Goal: Task Accomplishment & Management: Manage account settings

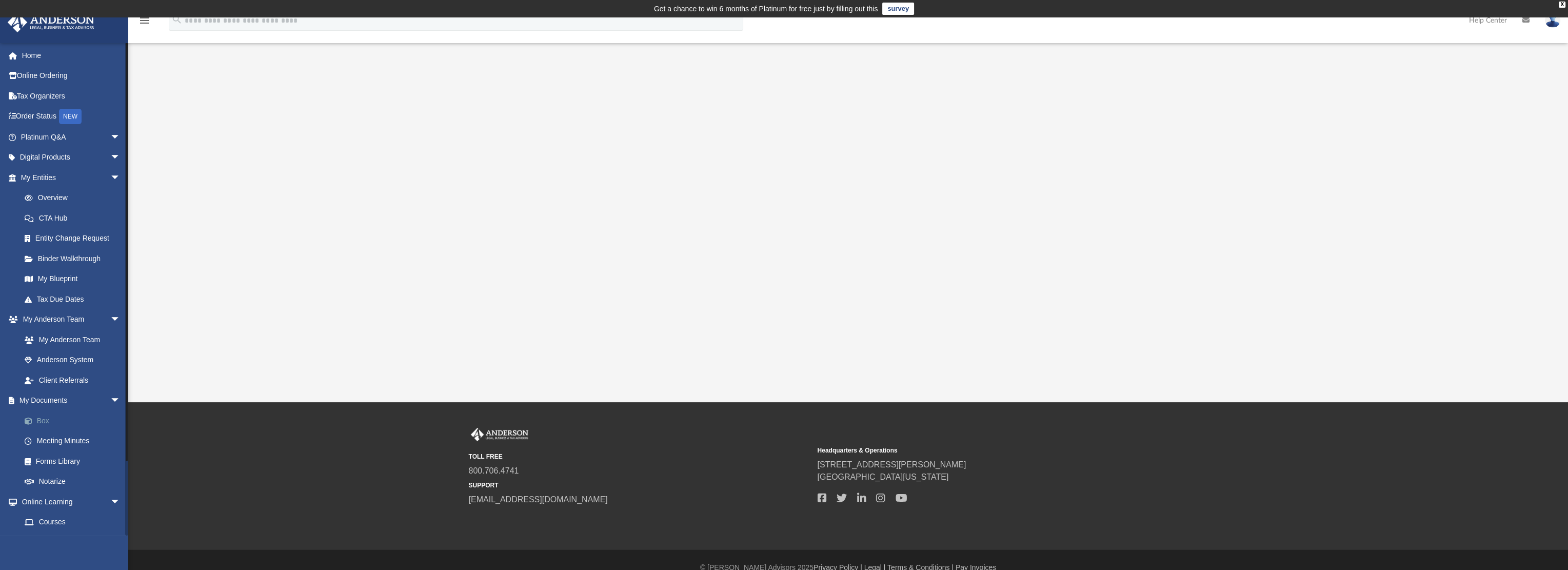
click at [44, 419] on link "Box" at bounding box center [75, 421] width 122 height 21
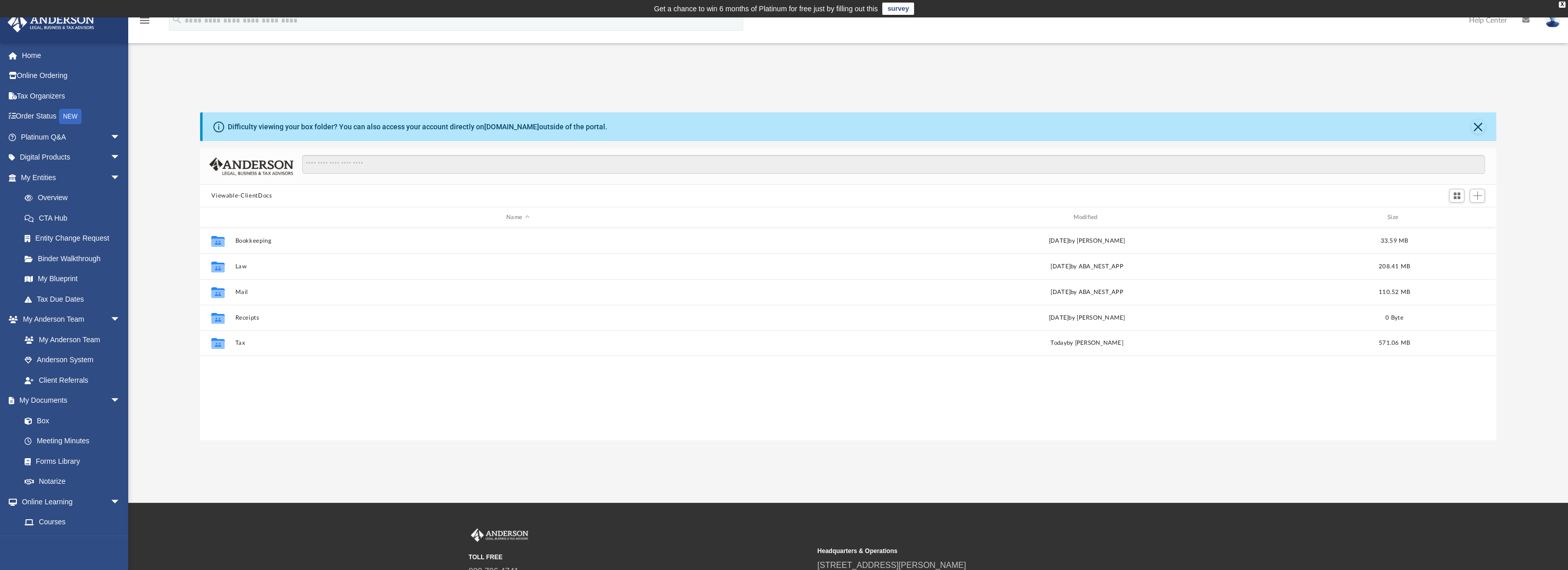
scroll to position [225, 1287]
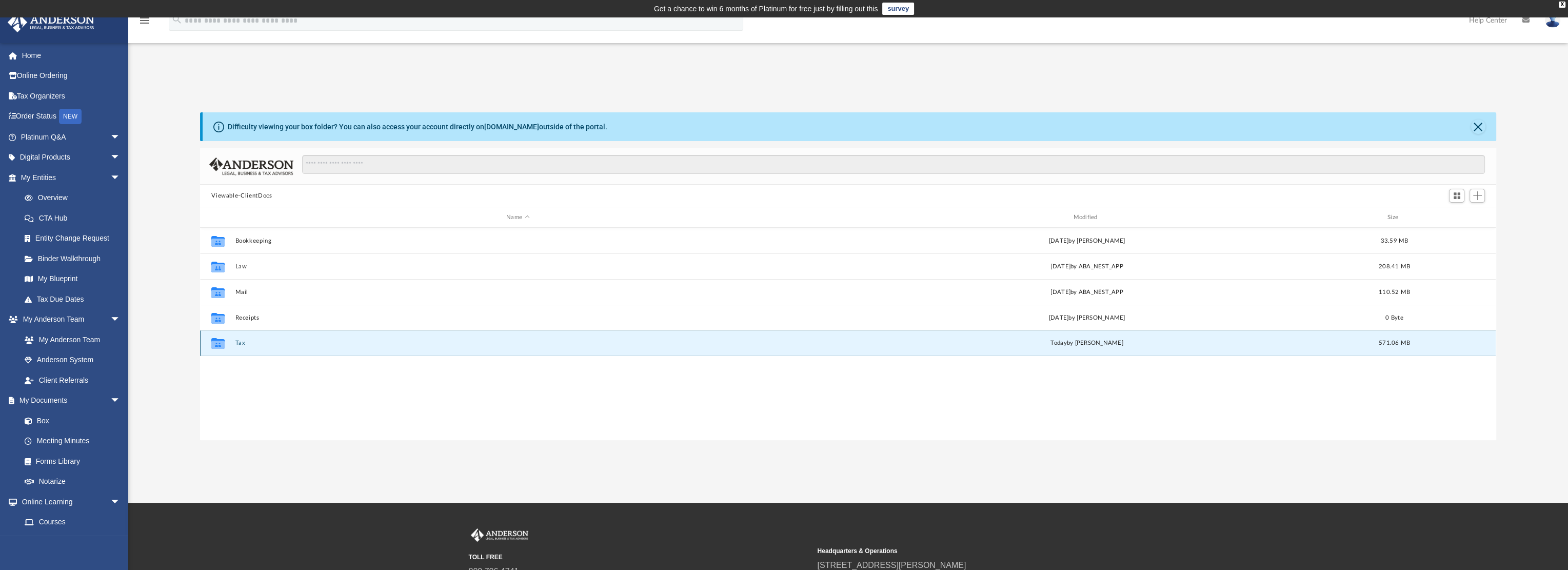
click at [242, 340] on button "Tax" at bounding box center [518, 343] width 565 height 7
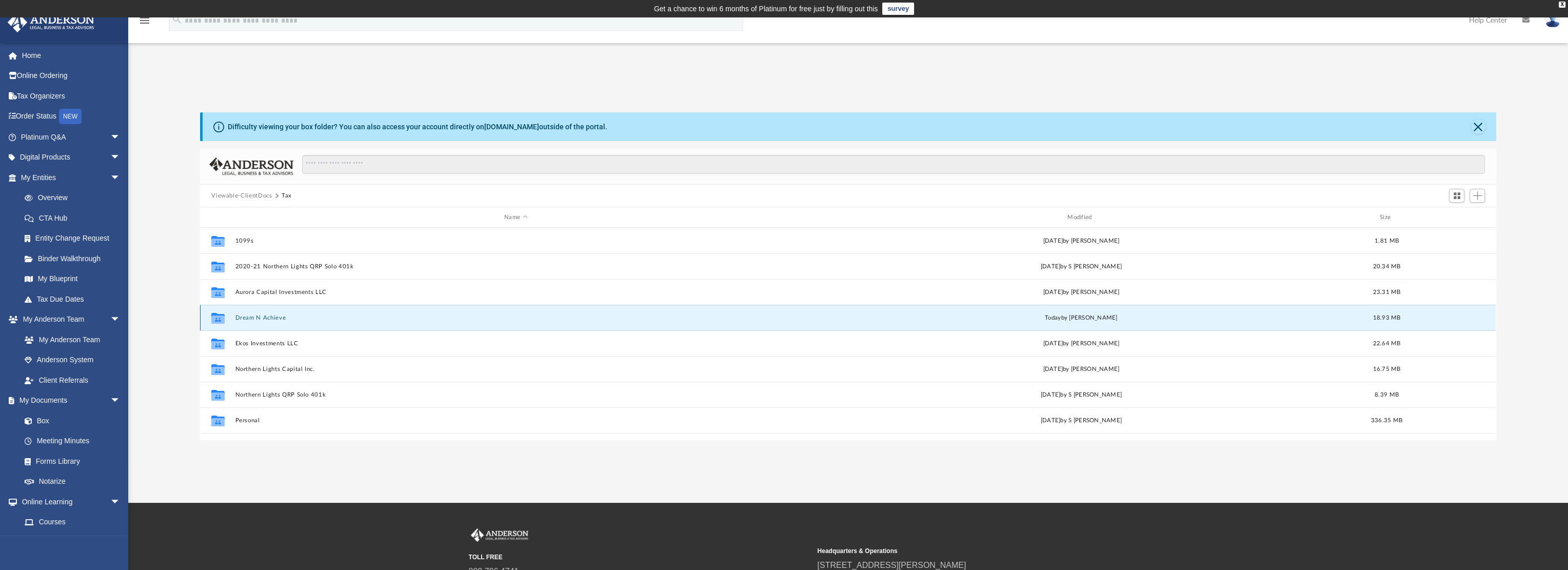
click at [261, 317] on button "Dream N Achieve" at bounding box center [516, 318] width 561 height 7
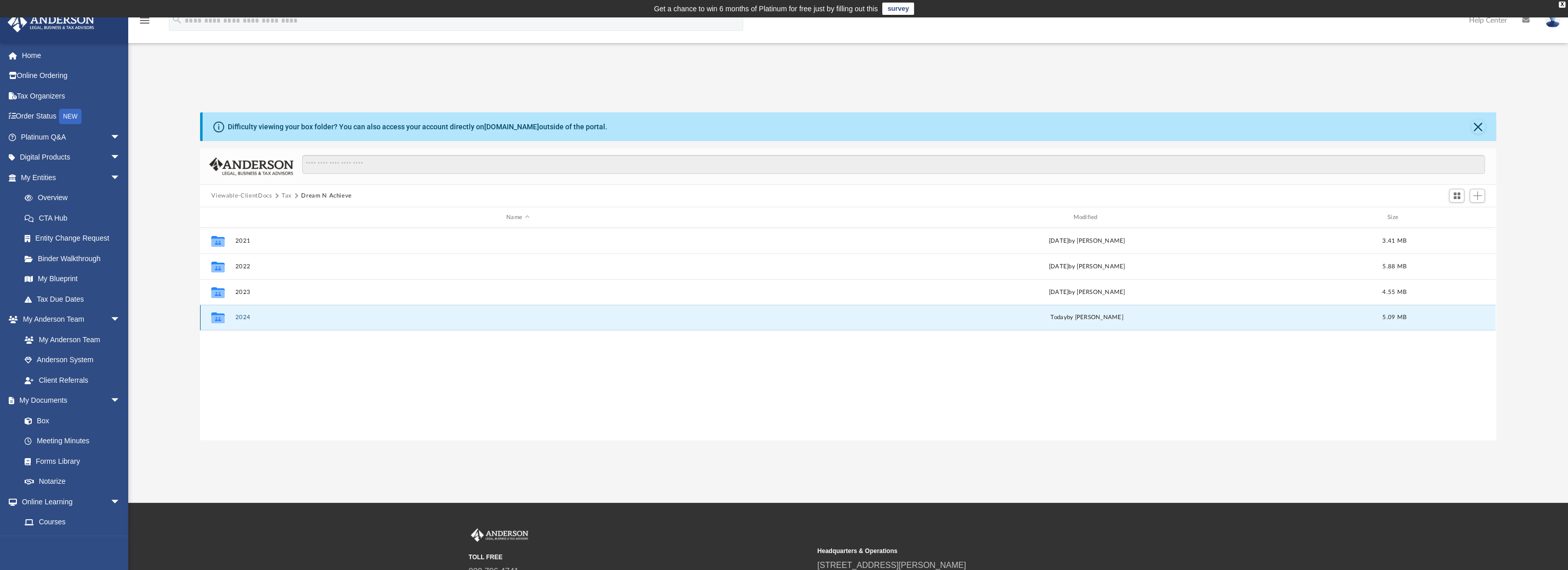
click at [246, 320] on button "2024" at bounding box center [518, 317] width 565 height 7
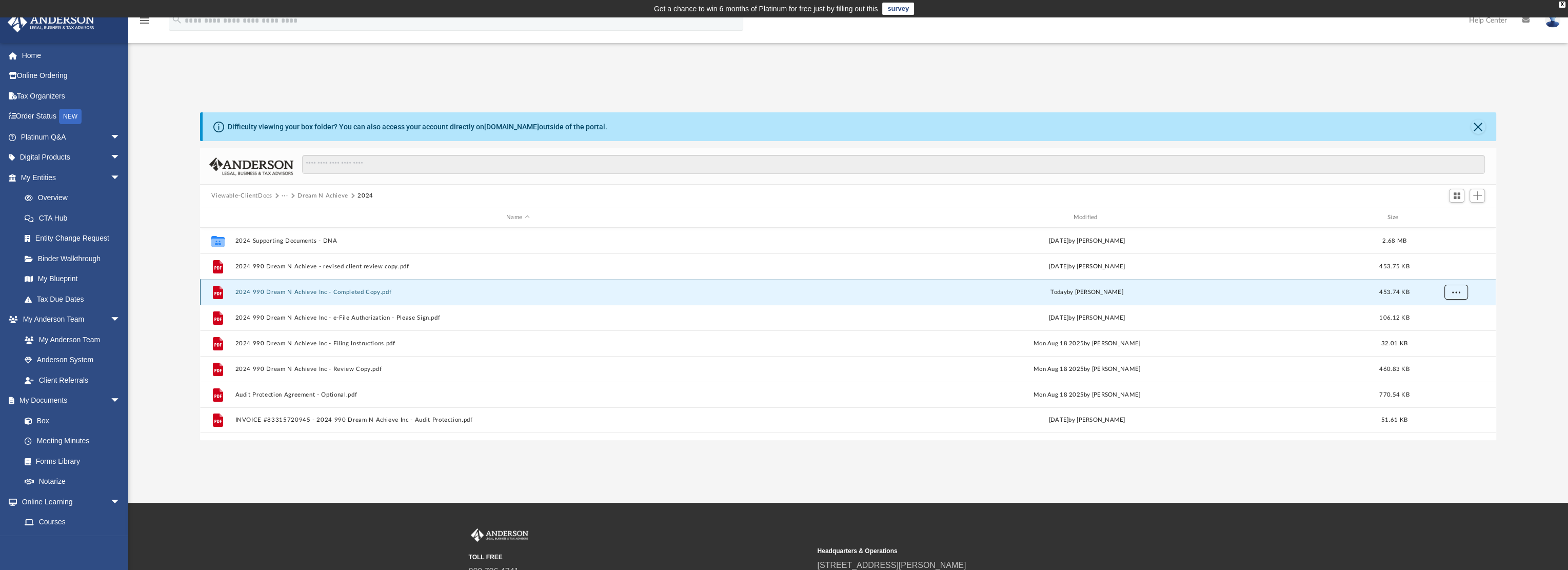
click at [1449, 295] on button "More options" at bounding box center [1456, 292] width 24 height 15
click at [1438, 328] on li "Download" at bounding box center [1447, 329] width 30 height 11
click at [1087, 216] on div "Modified" at bounding box center [1087, 217] width 565 height 9
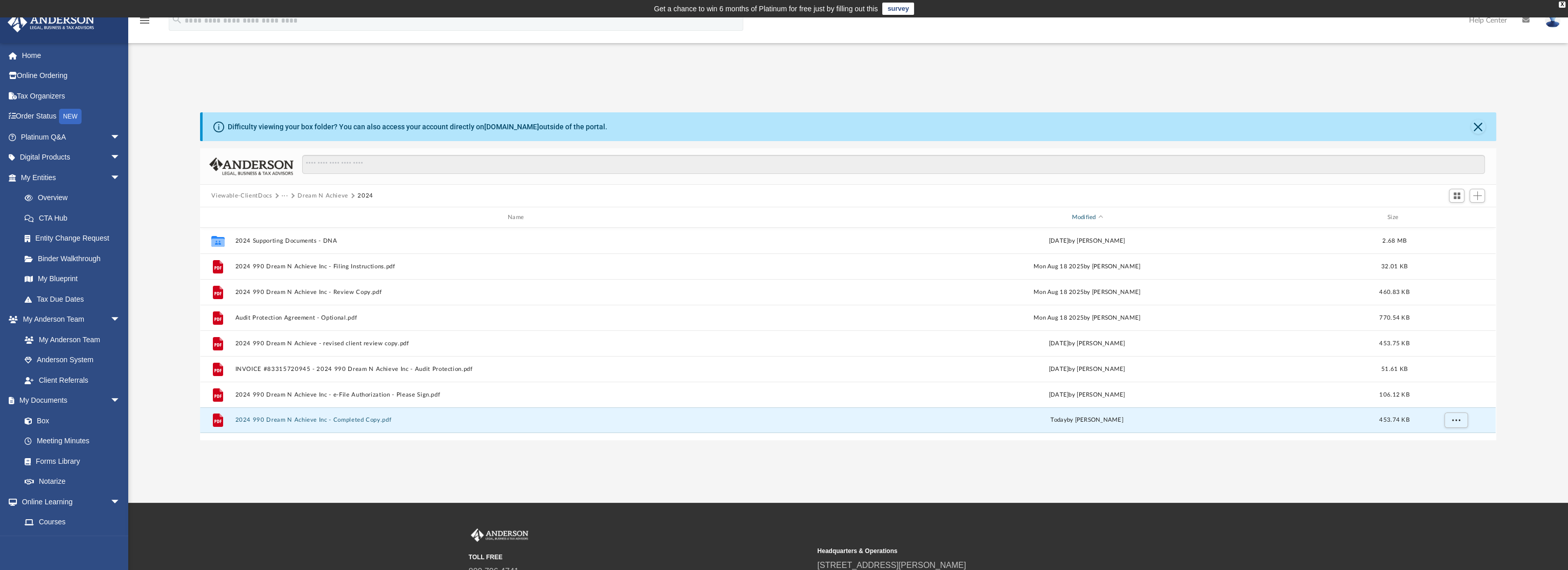
click at [1086, 217] on div "Modified" at bounding box center [1087, 217] width 565 height 9
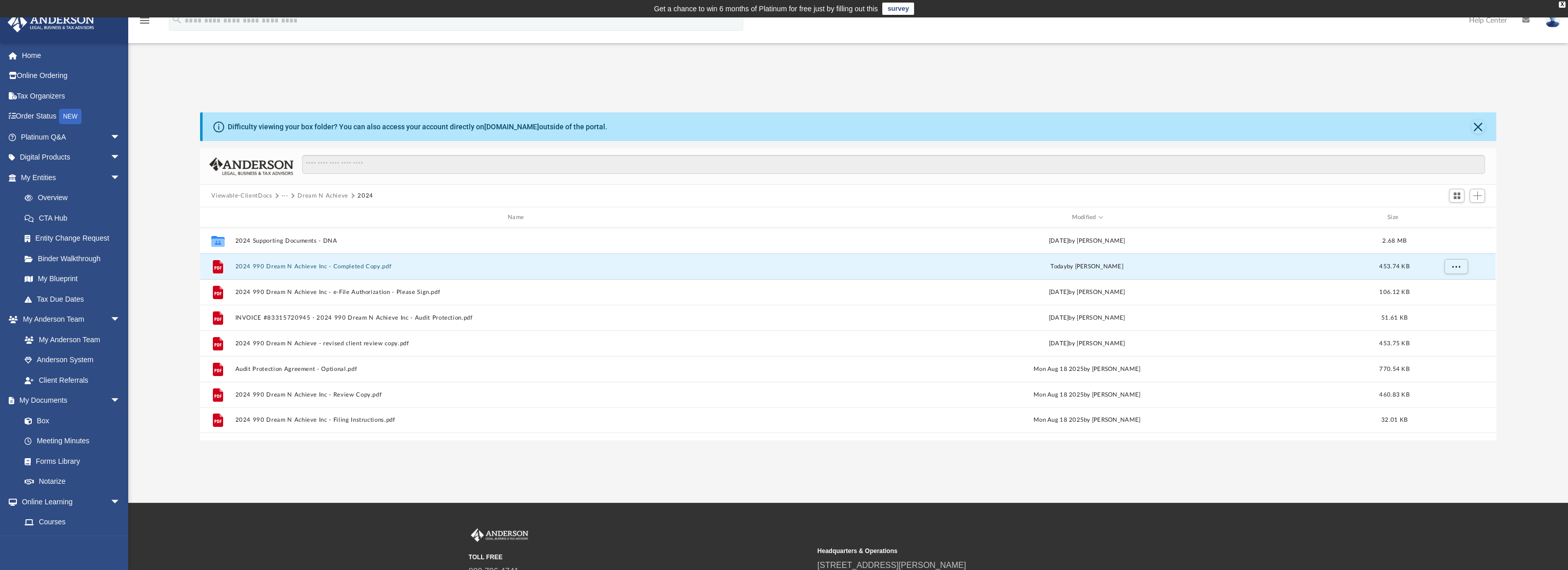
click at [320, 197] on button "Dream N Achieve" at bounding box center [323, 195] width 51 height 9
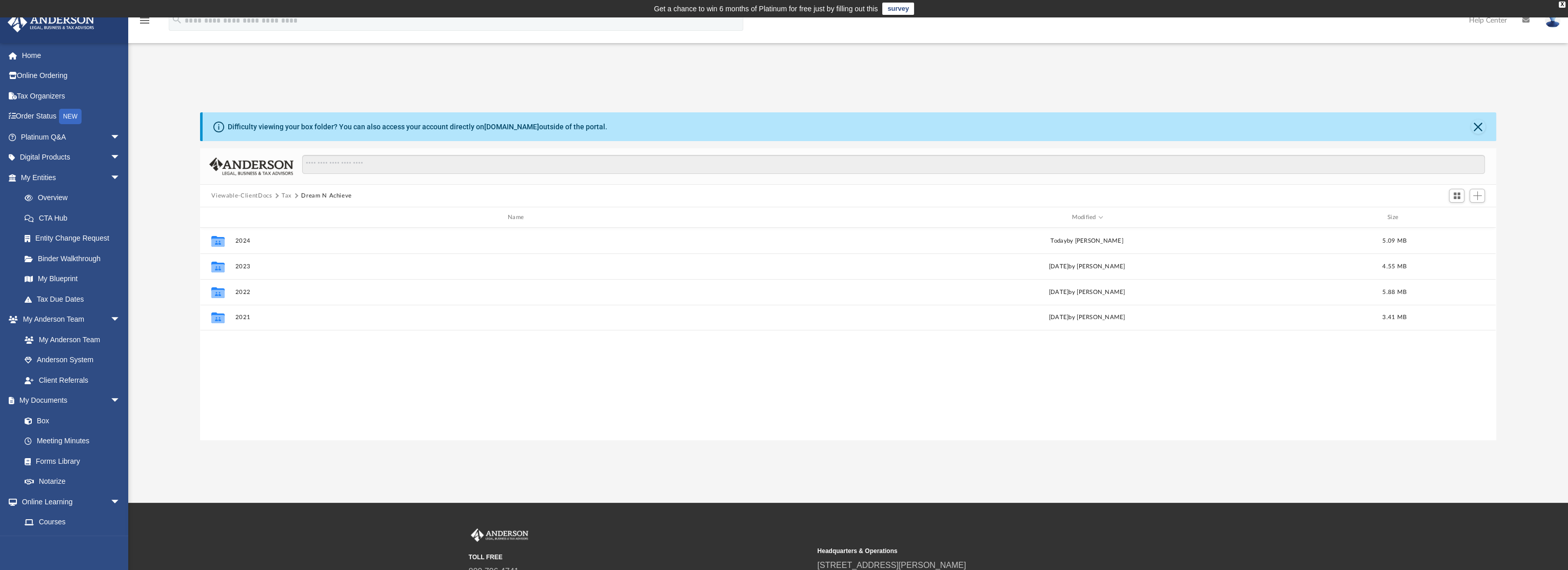
click at [286, 197] on button "Tax" at bounding box center [287, 195] width 10 height 9
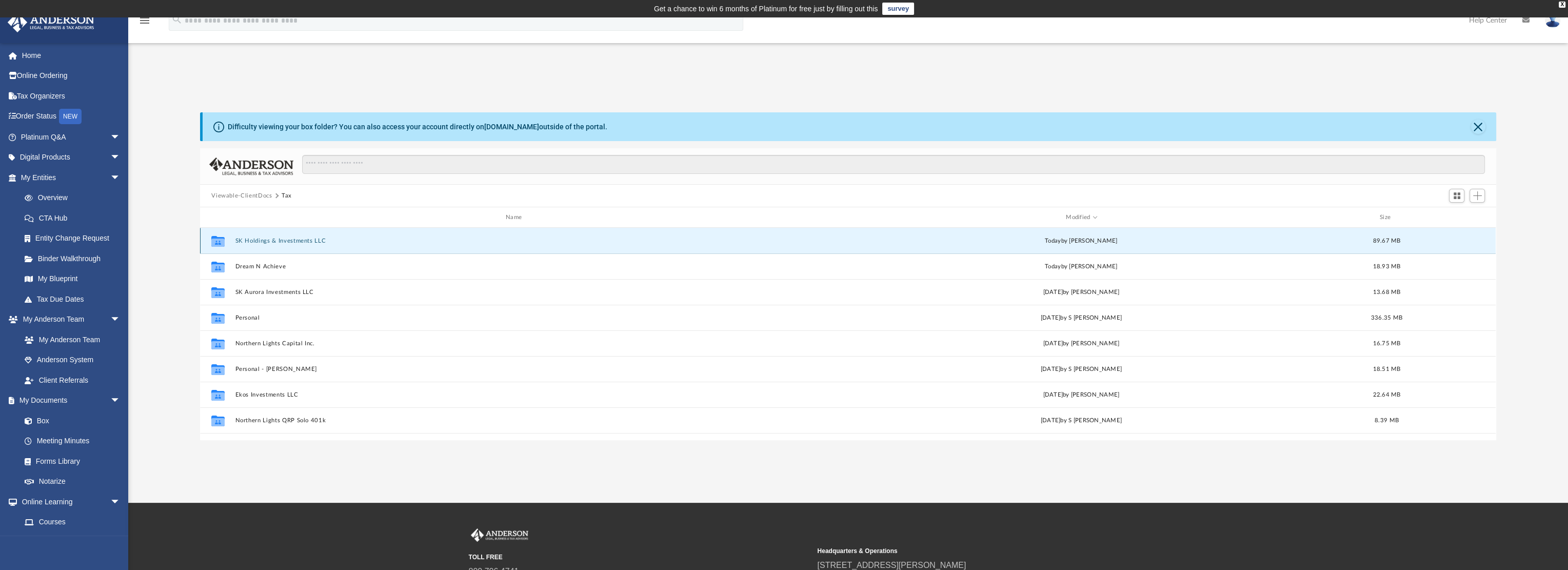
click at [285, 240] on button "SK Holdings & Investments LLC" at bounding box center [516, 241] width 561 height 7
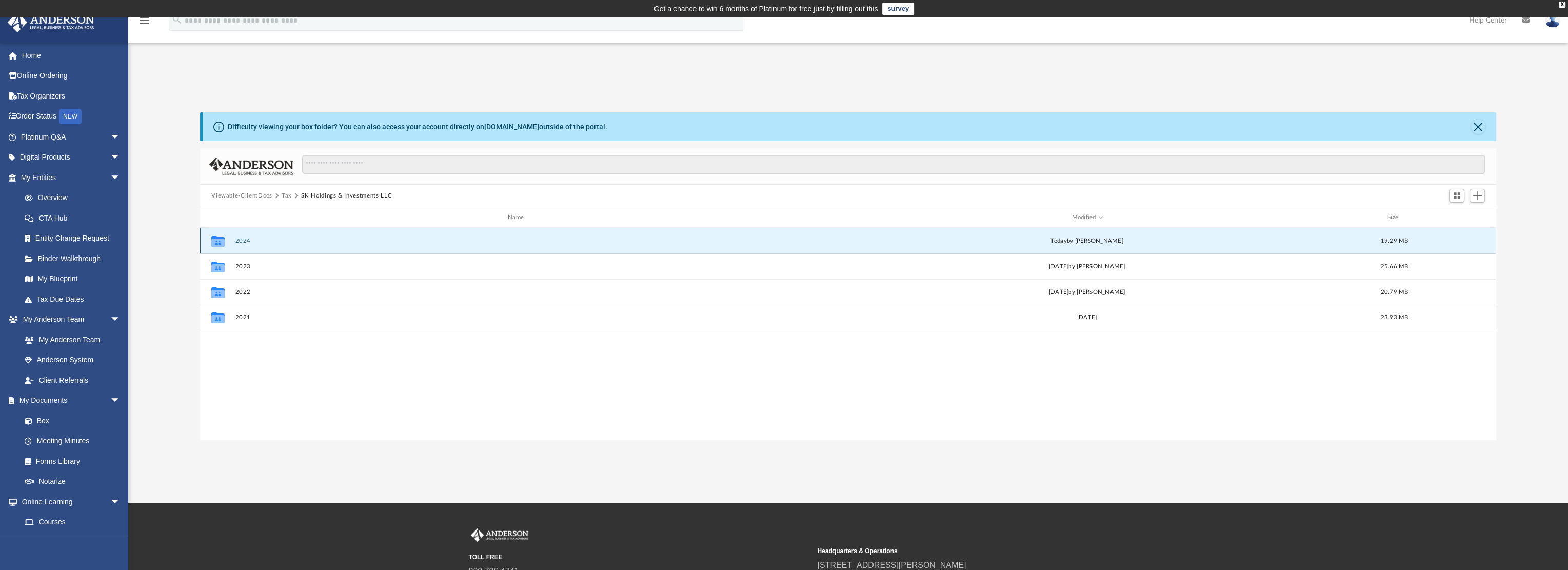
click at [240, 237] on button "2024" at bounding box center [518, 241] width 565 height 7
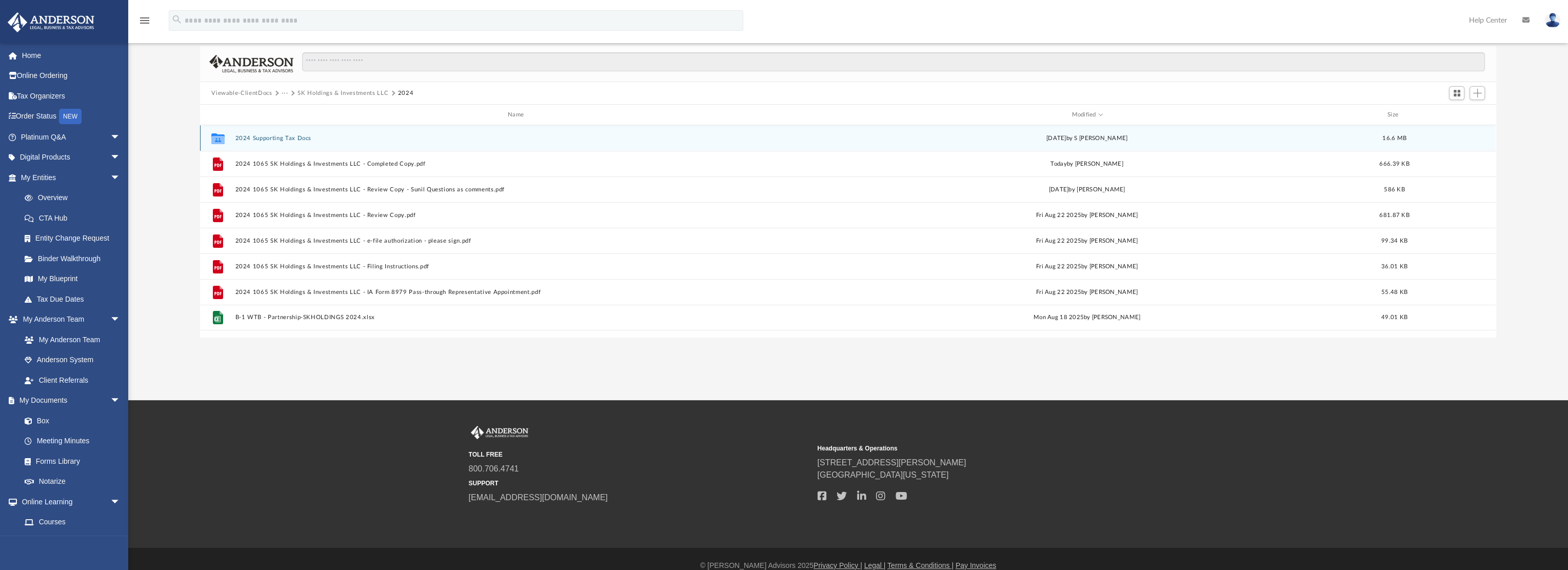
scroll to position [51, 0]
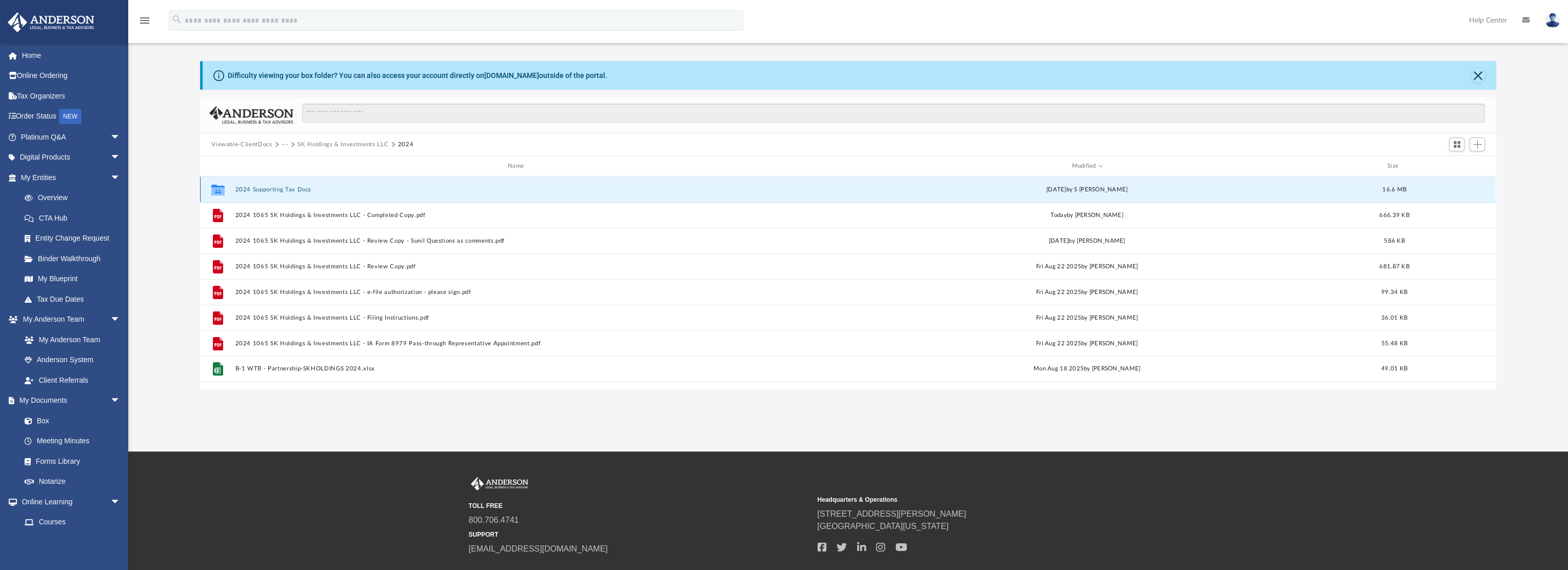
click at [271, 189] on button "2024 Supporting Tax Docs" at bounding box center [518, 189] width 565 height 7
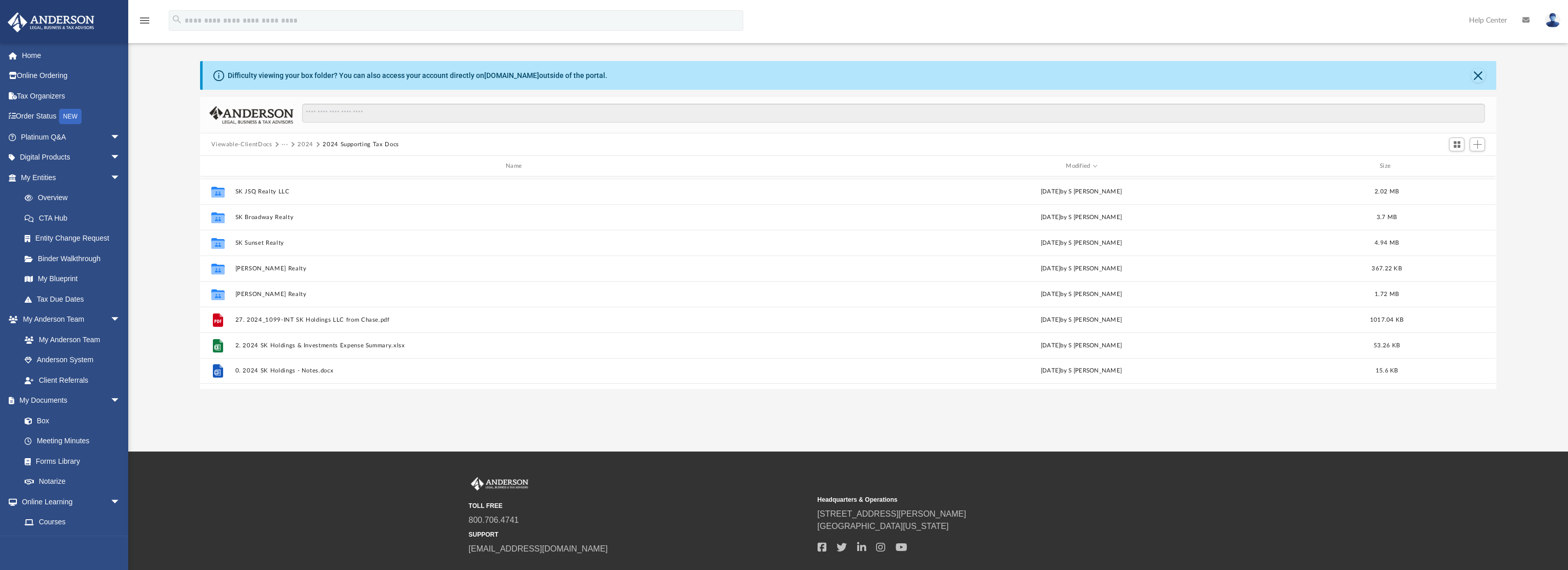
scroll to position [0, 0]
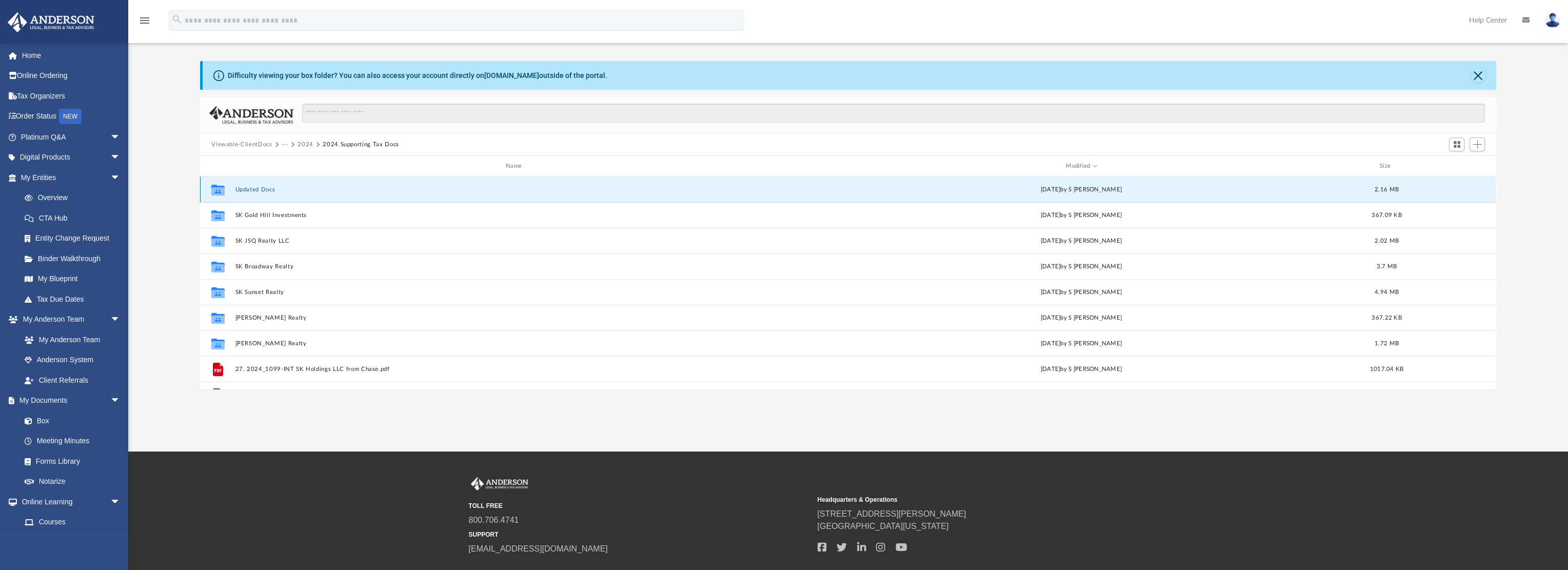
click at [252, 188] on button "Updated Docs" at bounding box center [516, 189] width 561 height 7
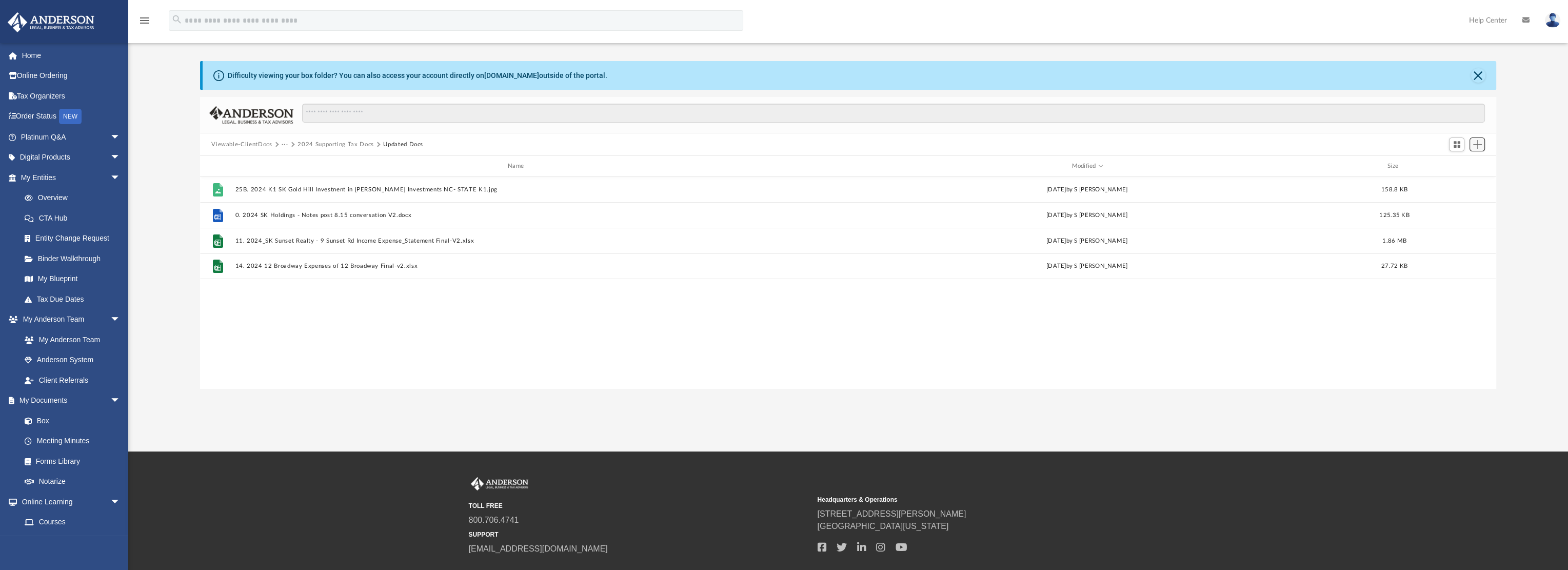
click at [1477, 146] on span "Add" at bounding box center [1477, 144] width 9 height 9
click at [1466, 164] on li "Upload" at bounding box center [1462, 165] width 33 height 11
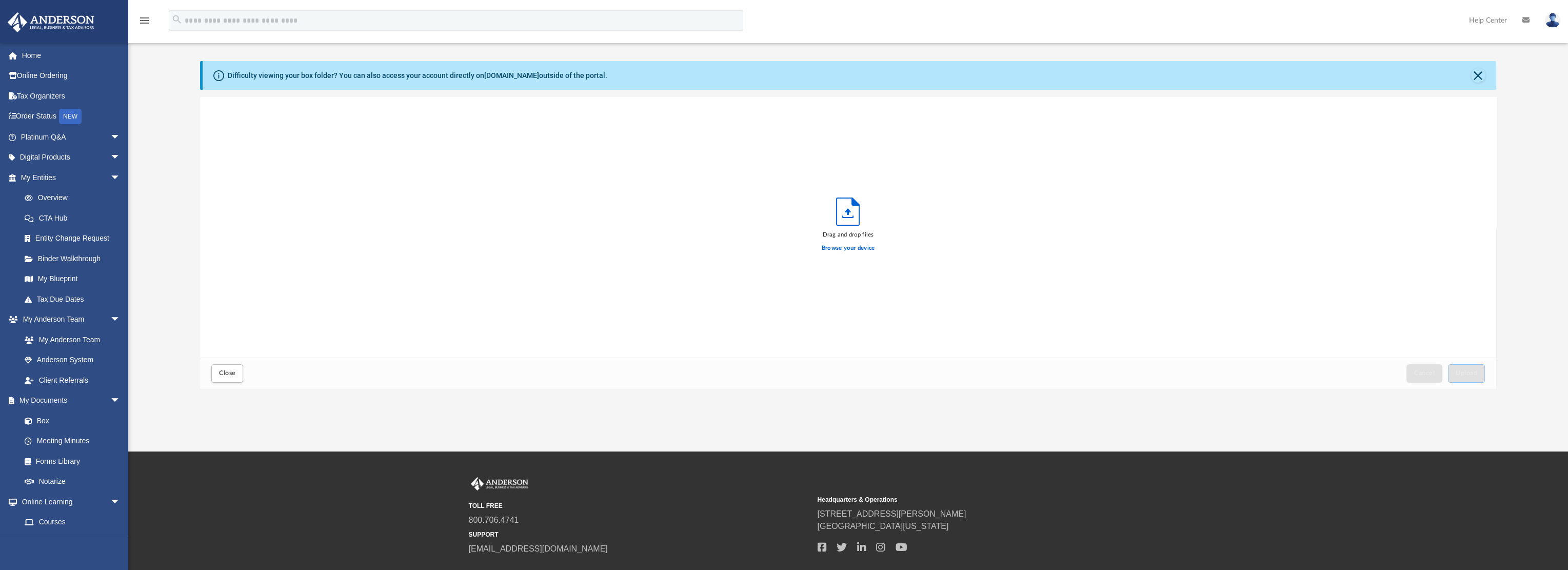
scroll to position [253, 1287]
click at [859, 245] on label "Browse your device" at bounding box center [849, 248] width 54 height 9
click at [0, 0] on input "Browse your device" at bounding box center [0, 0] width 0 height 0
click at [1482, 380] on button "Upload" at bounding box center [1466, 373] width 37 height 18
click at [228, 376] on span "Close" at bounding box center [227, 373] width 16 height 6
